Goal: Task Accomplishment & Management: Manage account settings

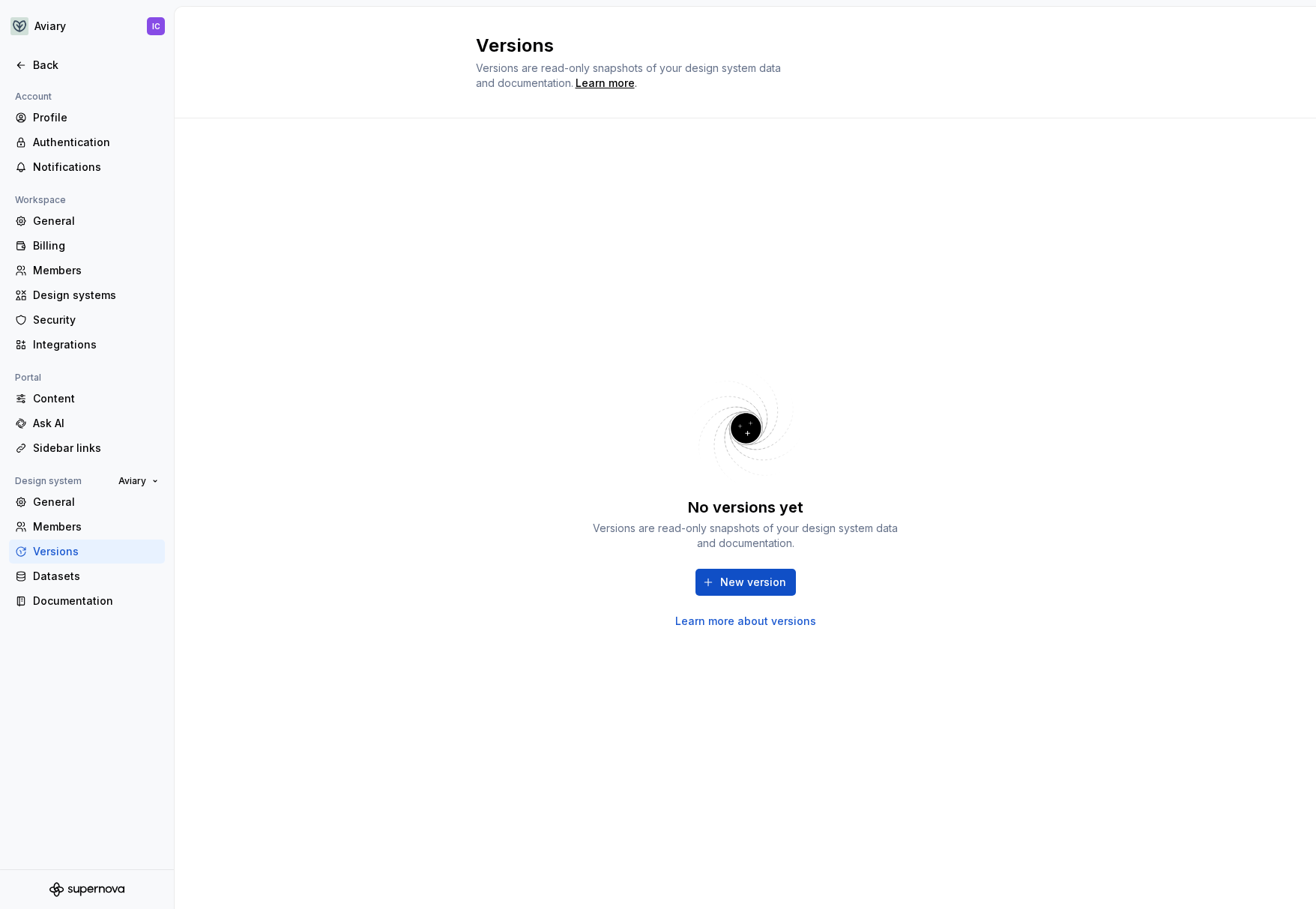
click at [529, 422] on div "No versions yet Versions are read-only snapshots of your design system data and…" at bounding box center [746, 499] width 539 height 706
click at [726, 584] on span "New version" at bounding box center [753, 582] width 66 height 15
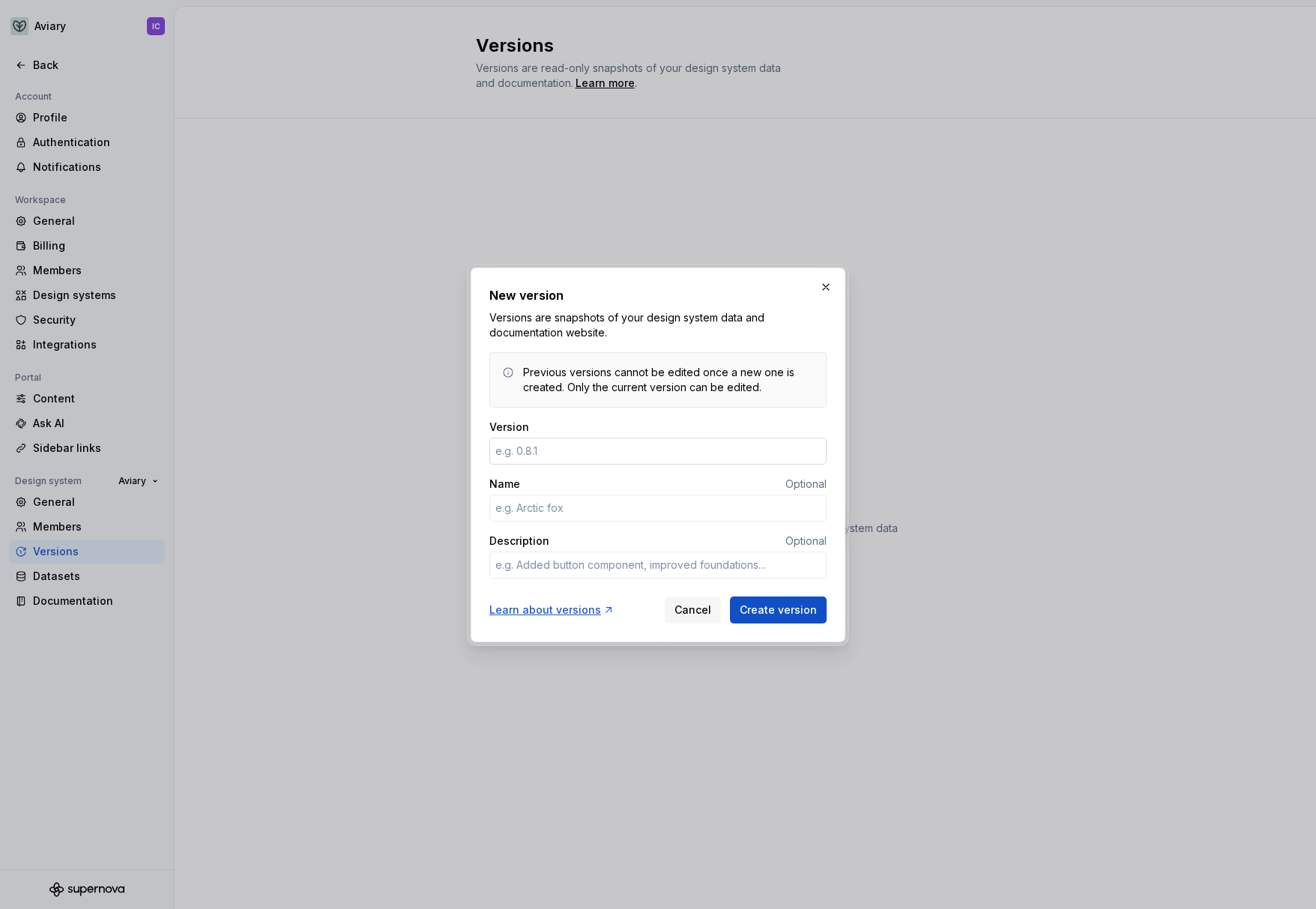
click at [618, 449] on input "Version" at bounding box center [658, 450] width 337 height 27
type textarea "*"
type input "1.0.0"
click at [544, 508] on input "Name" at bounding box center [658, 507] width 337 height 27
type textarea "*"
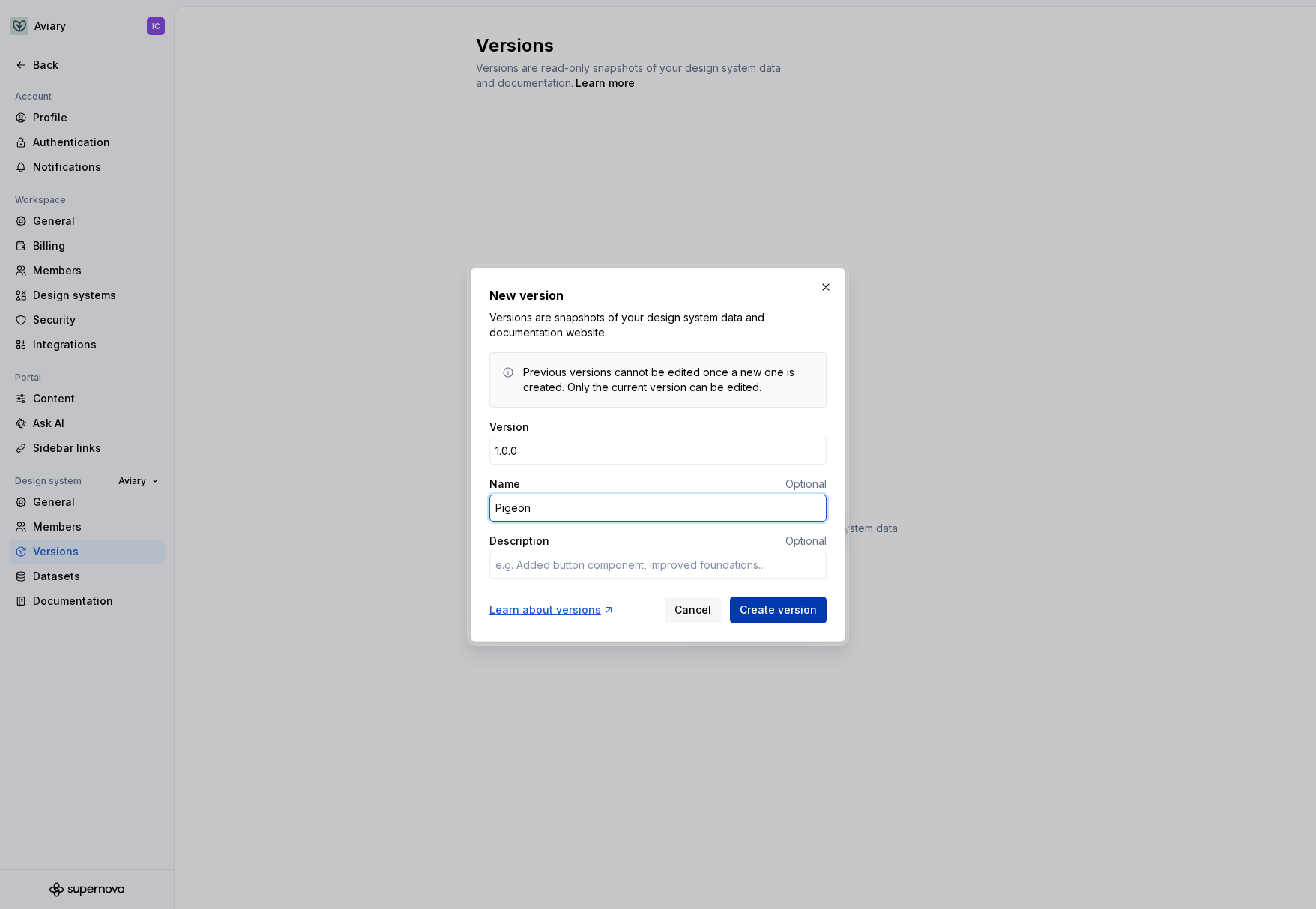
type input "Pigeon"
click at [757, 603] on button "Create version" at bounding box center [778, 609] width 96 height 27
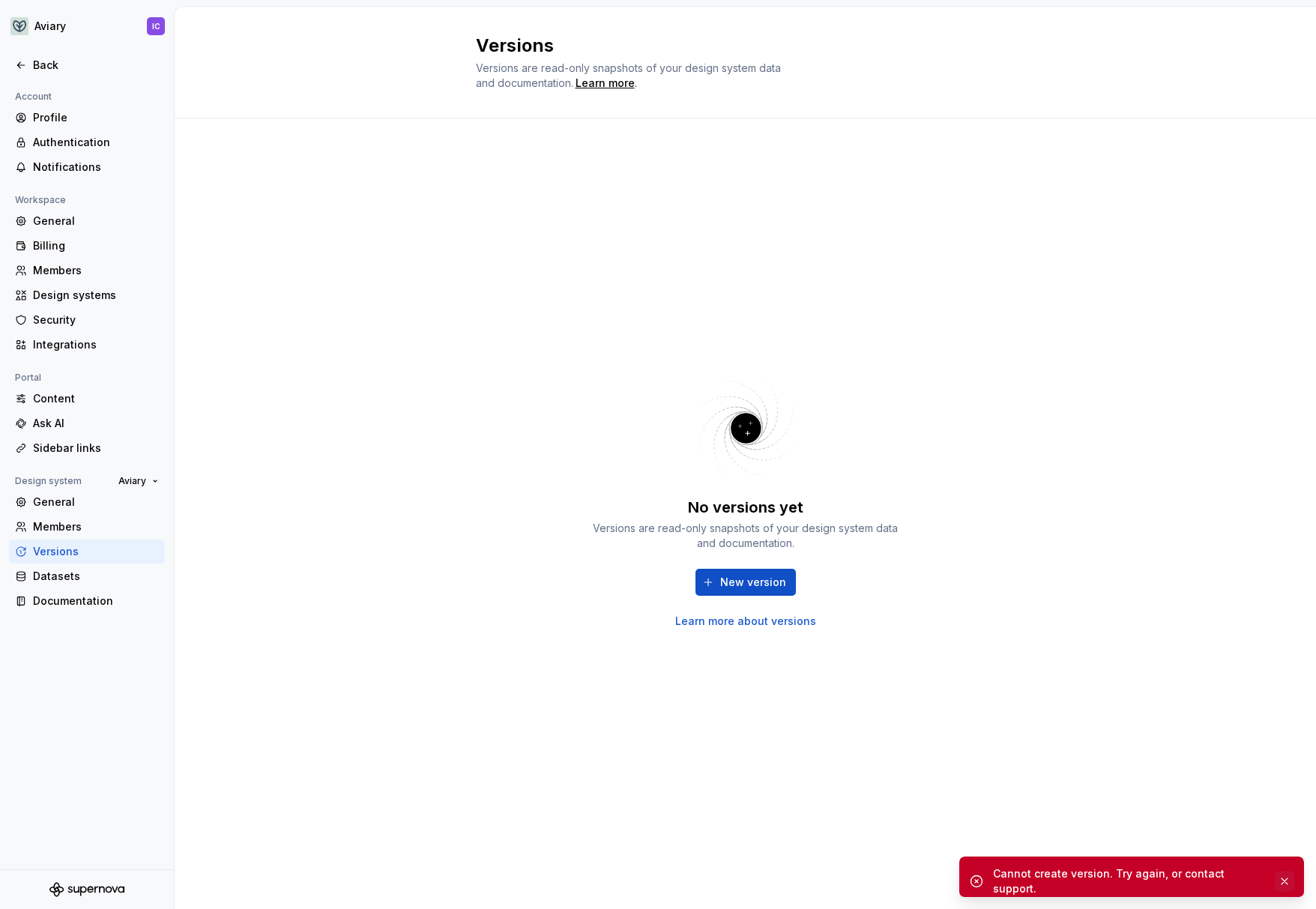
click at [1288, 877] on button "button" at bounding box center [1284, 881] width 19 height 21
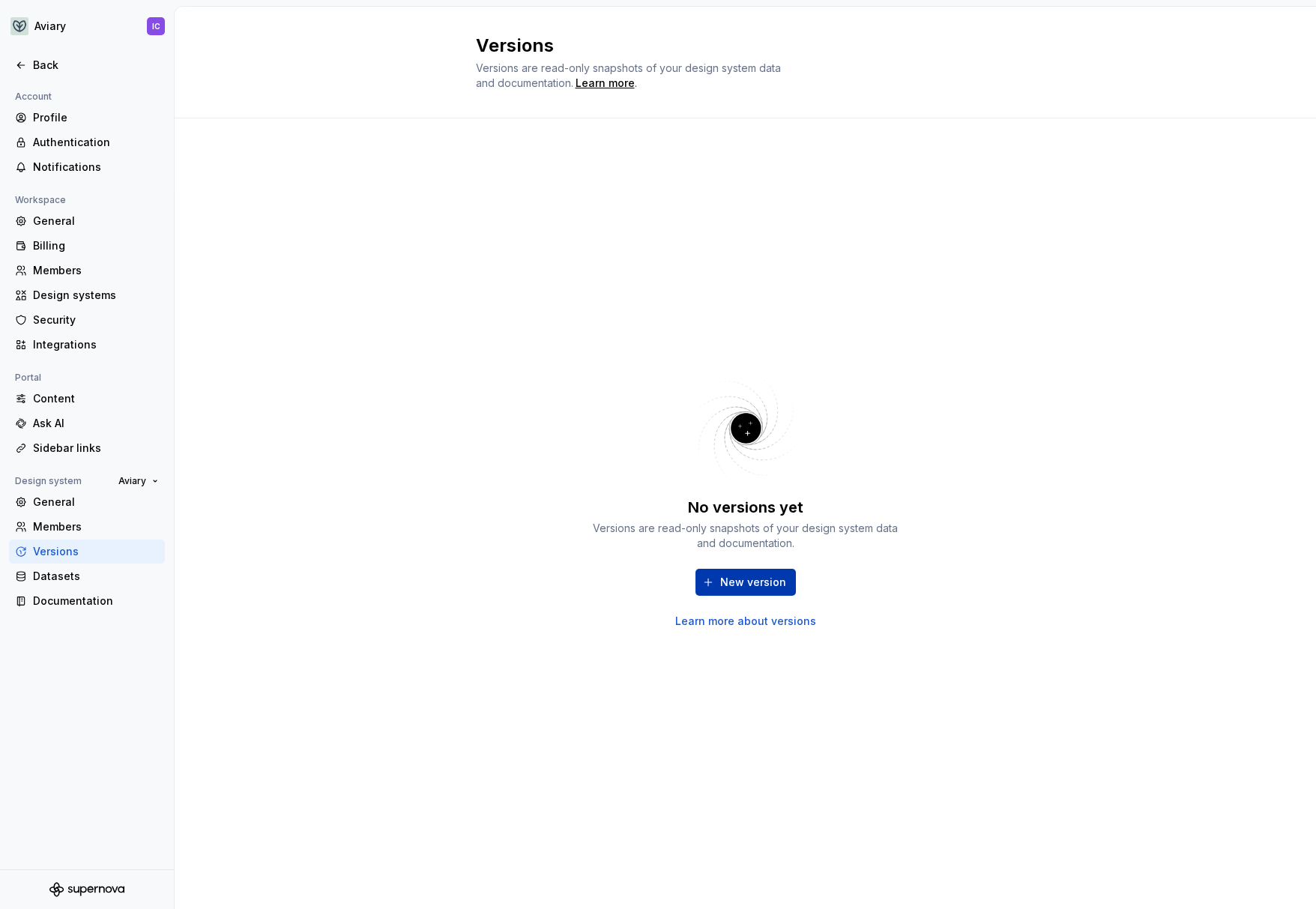
click at [770, 579] on span "New version" at bounding box center [753, 582] width 66 height 15
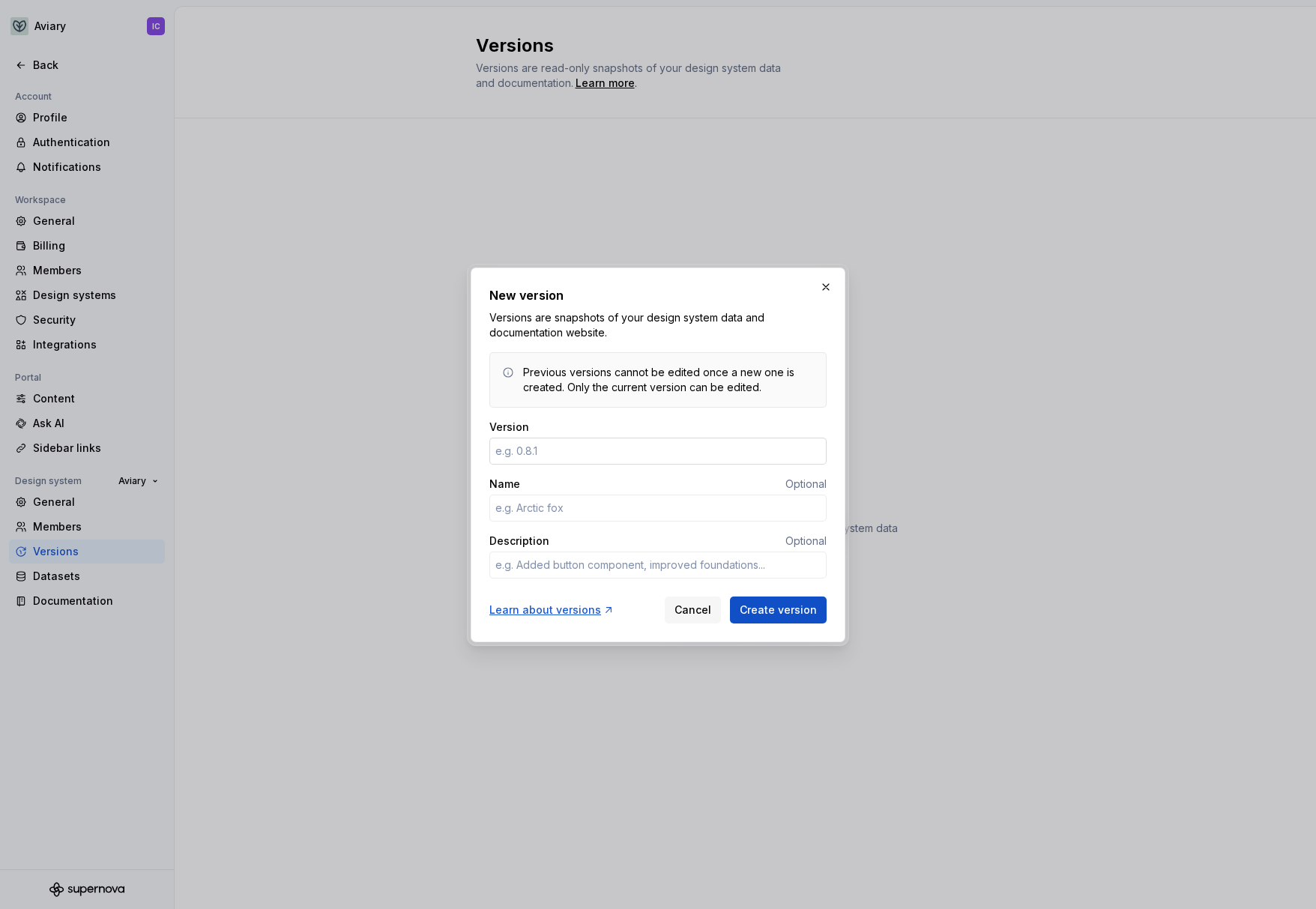
type textarea "*"
type input "1.0.0"
type textarea "*"
type input "Pigeon"
click at [761, 612] on span "Create version" at bounding box center [778, 610] width 77 height 15
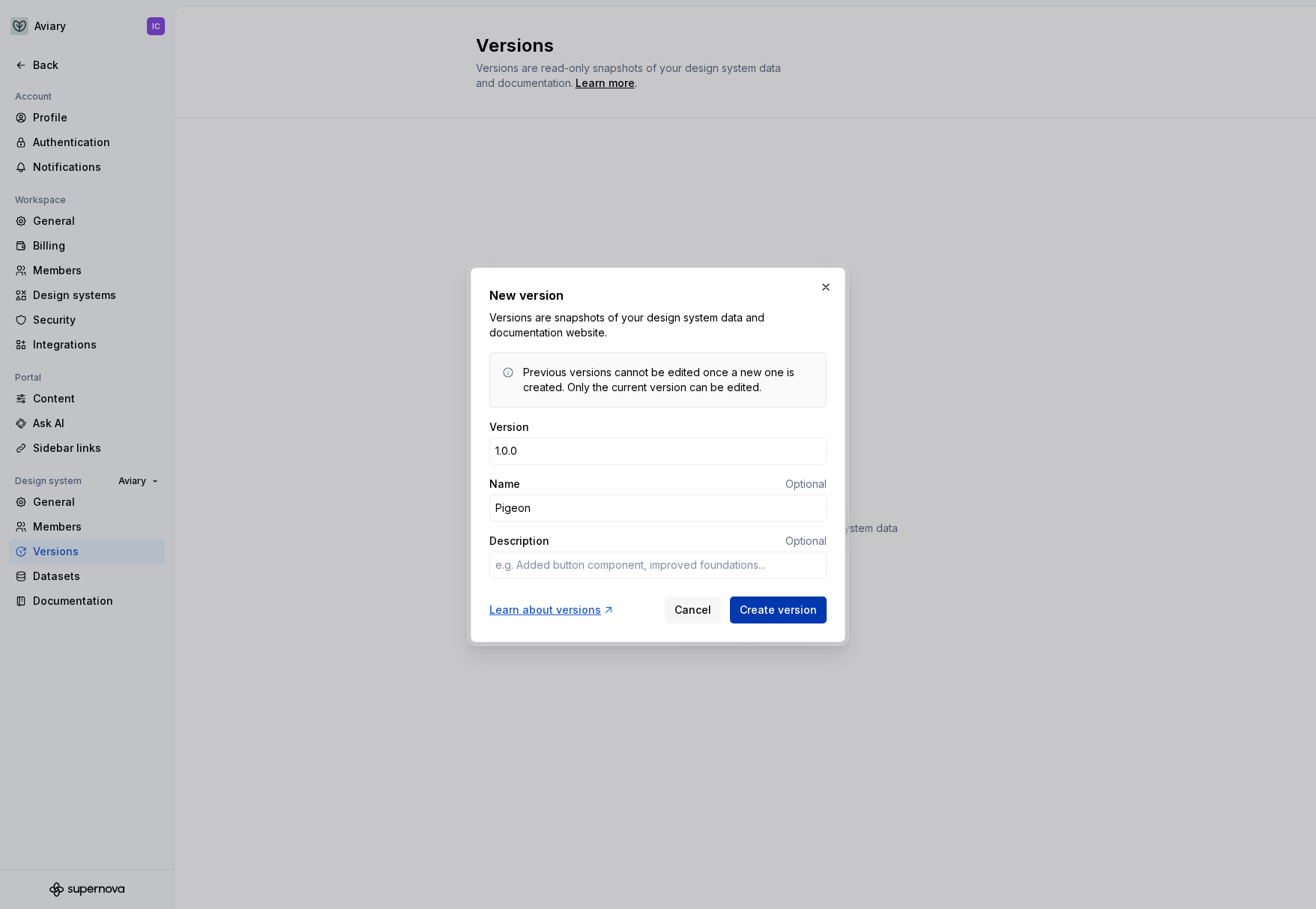
type textarea "*"
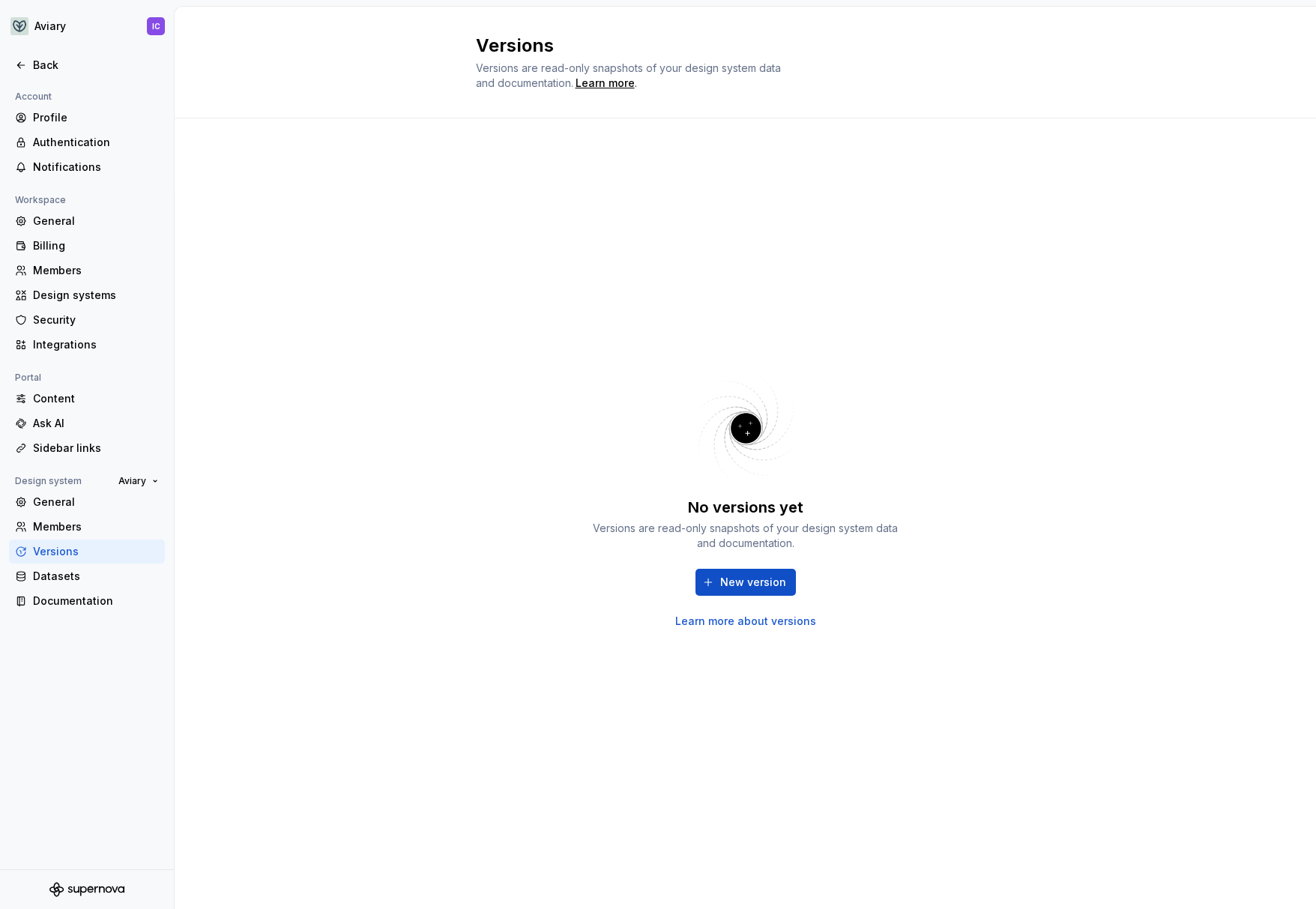
click at [51, 53] on div at bounding box center [87, 50] width 174 height 7
click at [51, 55] on div "Back" at bounding box center [87, 65] width 156 height 24
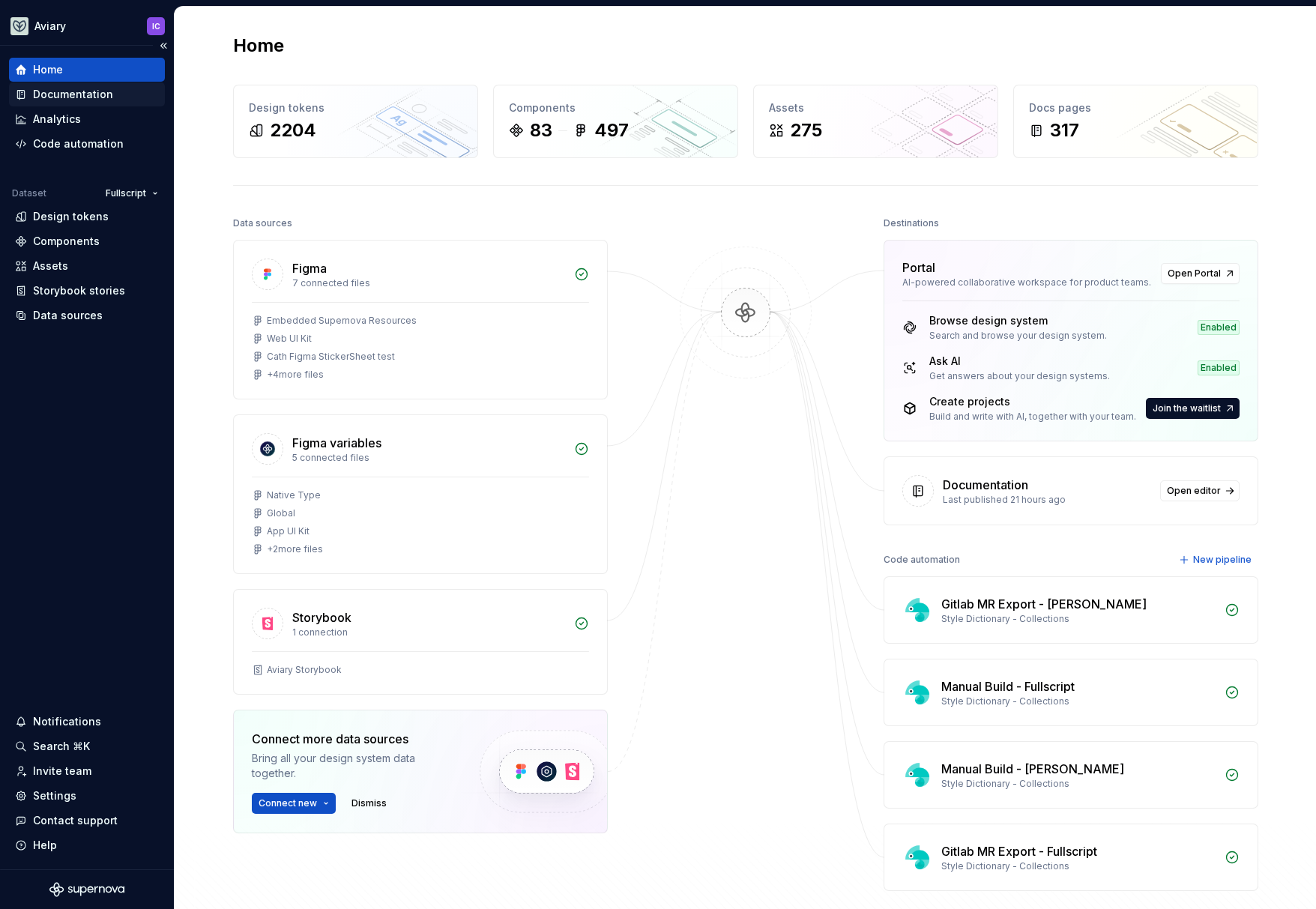
click at [96, 104] on div "Documentation" at bounding box center [87, 94] width 156 height 24
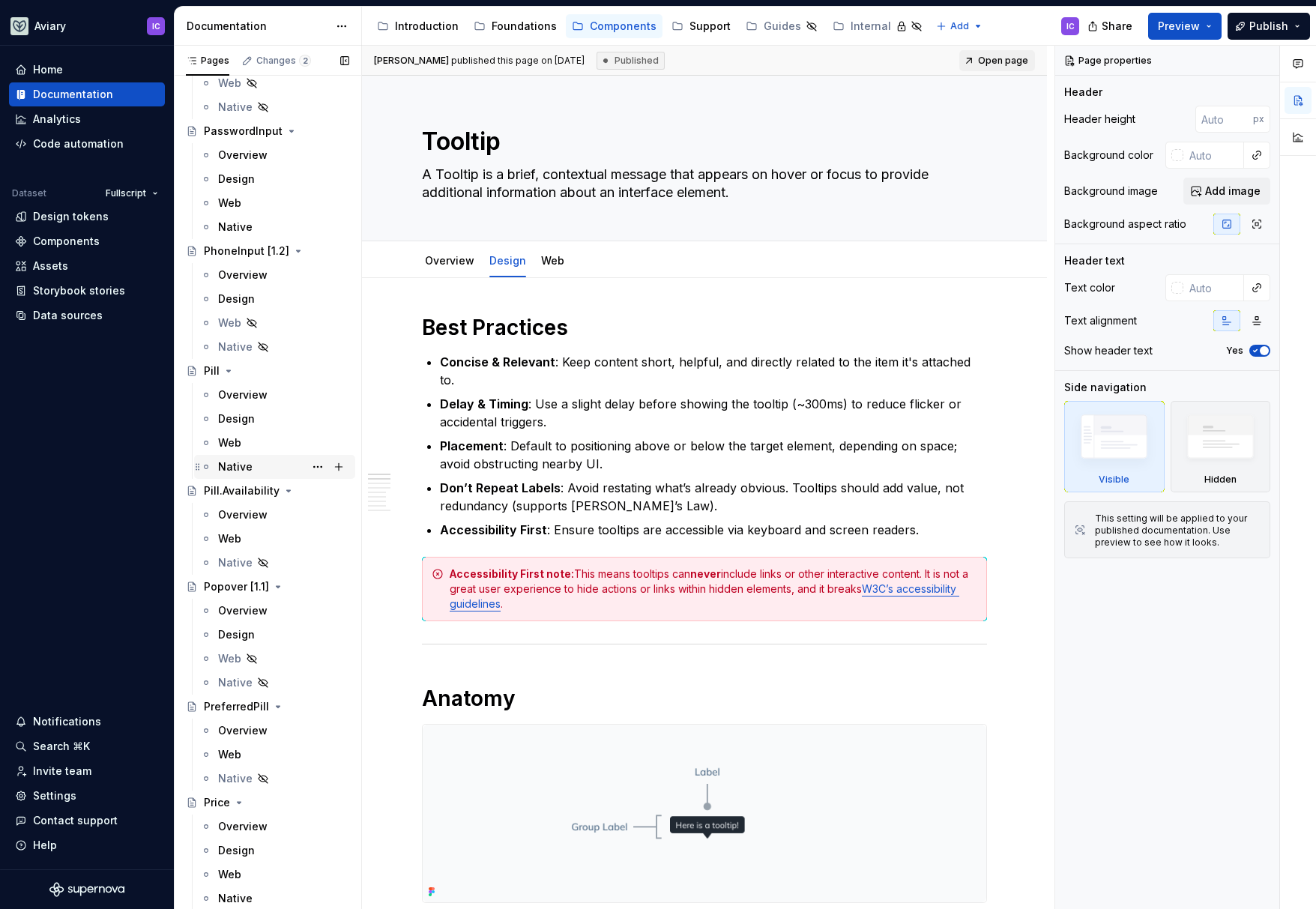
scroll to position [4048, 0]
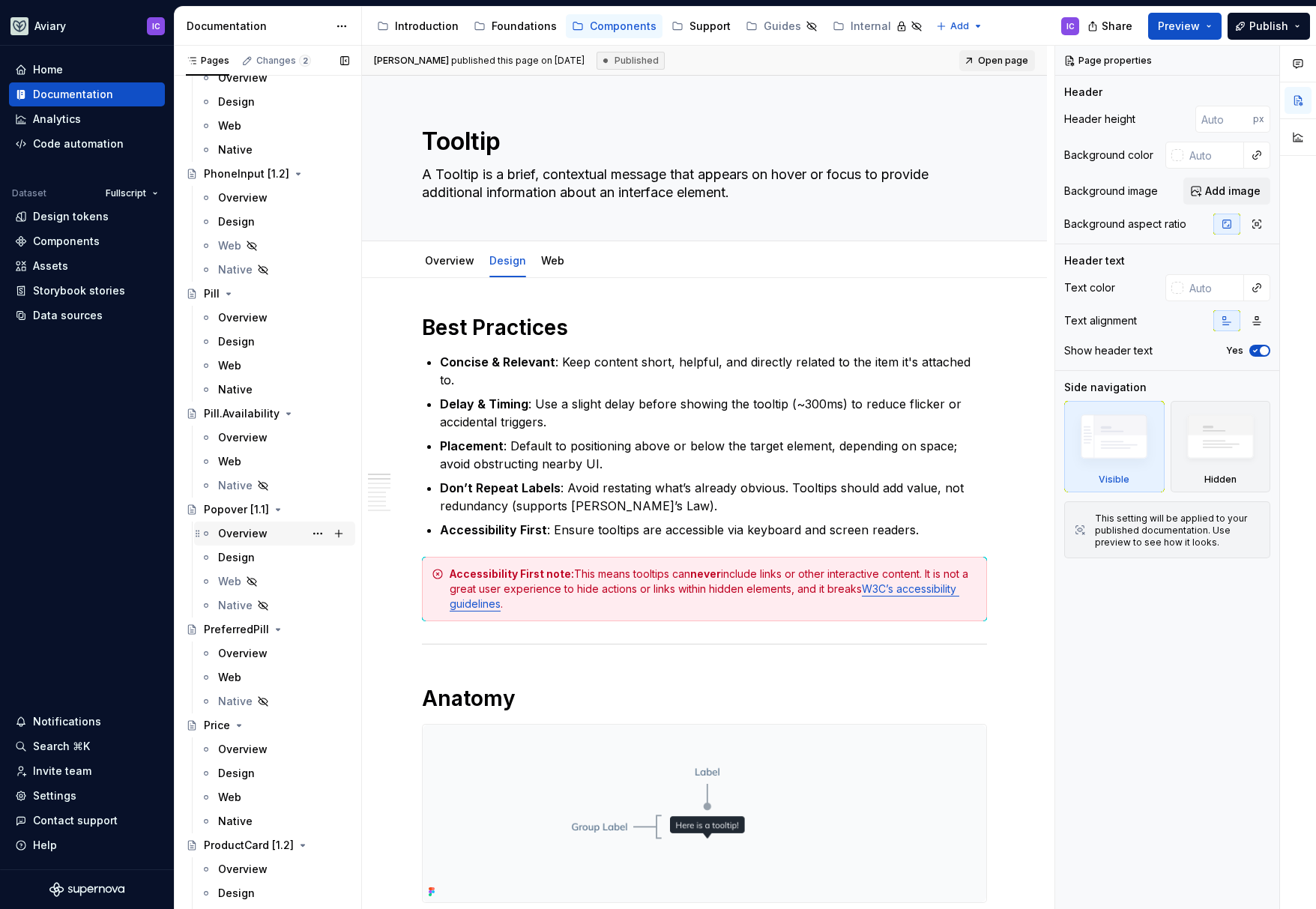
click at [257, 529] on div "Overview" at bounding box center [243, 534] width 50 height 15
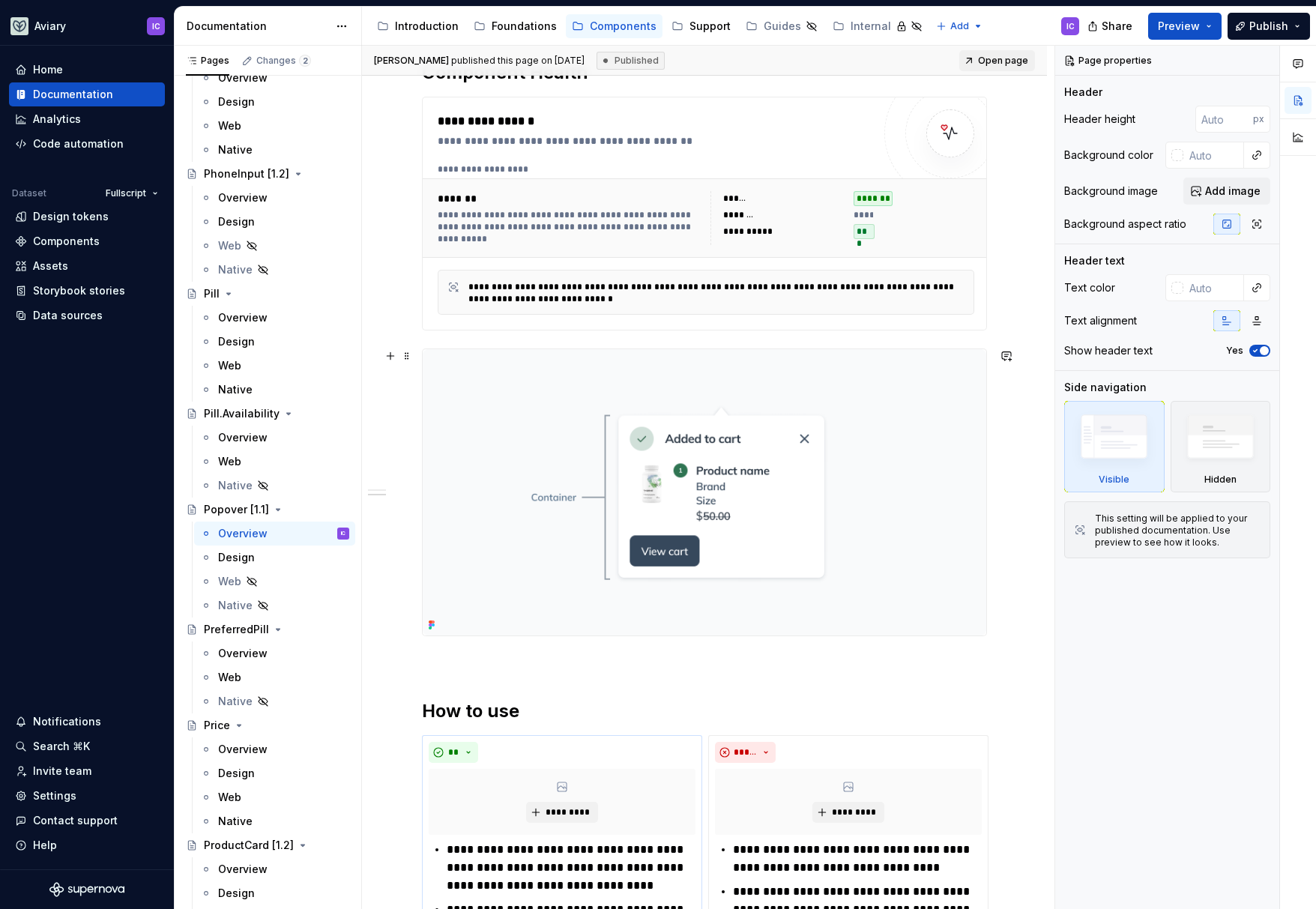
scroll to position [666, 0]
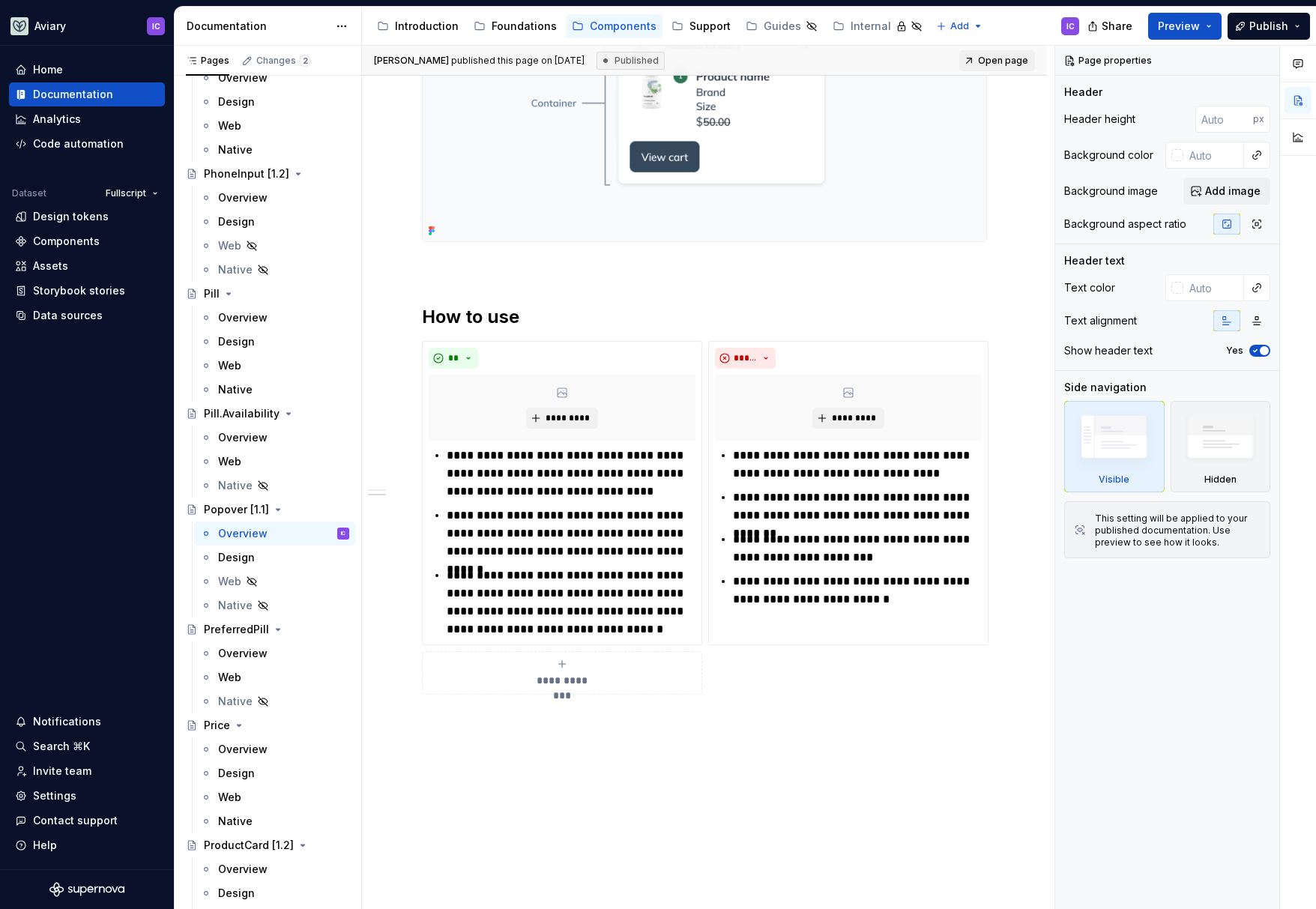
type textarea "*"
